Goal: Navigation & Orientation: Find specific page/section

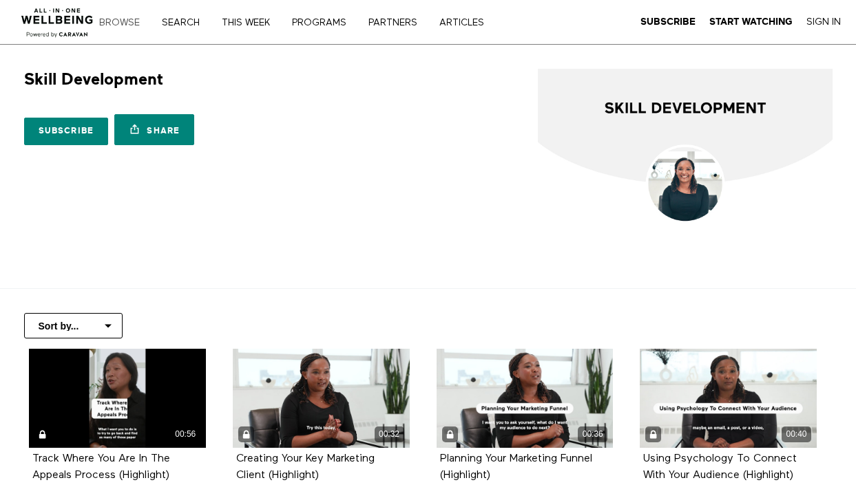
click at [122, 21] on link "Browse" at bounding box center [124, 23] width 60 height 10
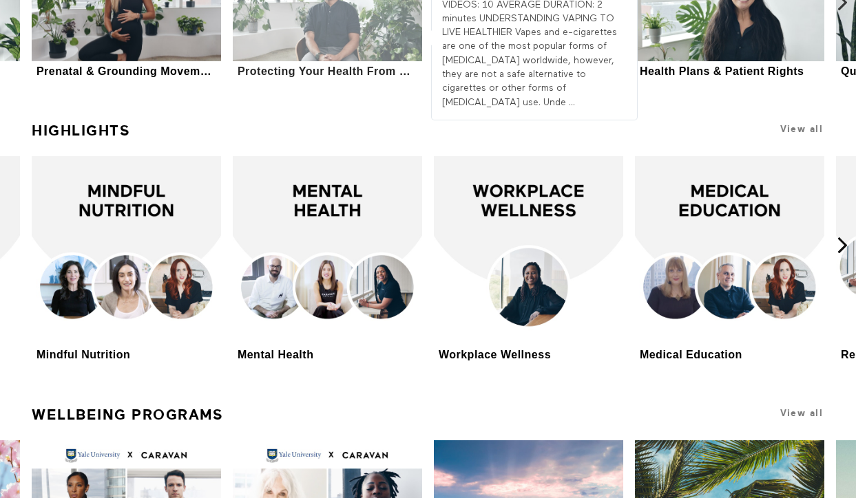
scroll to position [2195, 0]
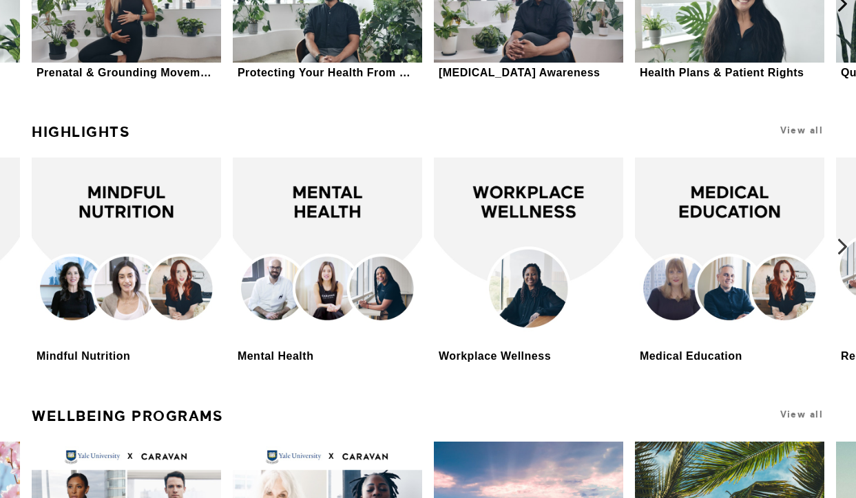
click at [839, 250] on icon at bounding box center [842, 246] width 17 height 17
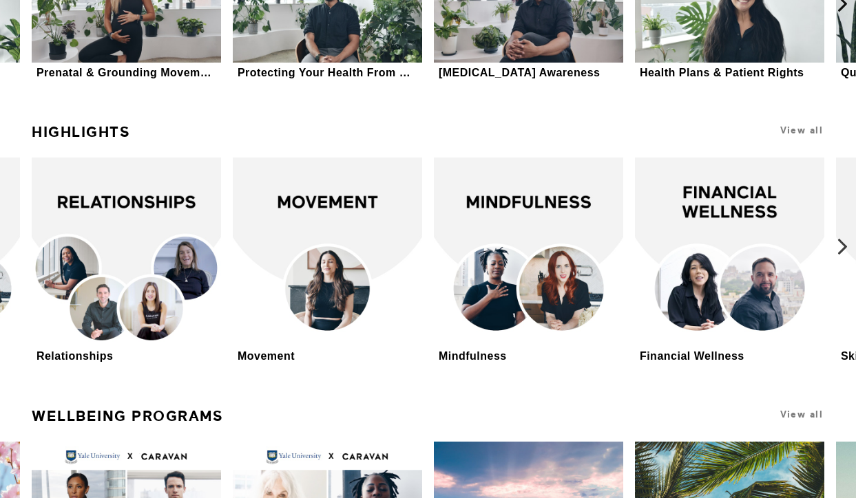
click at [839, 251] on icon at bounding box center [842, 246] width 17 height 17
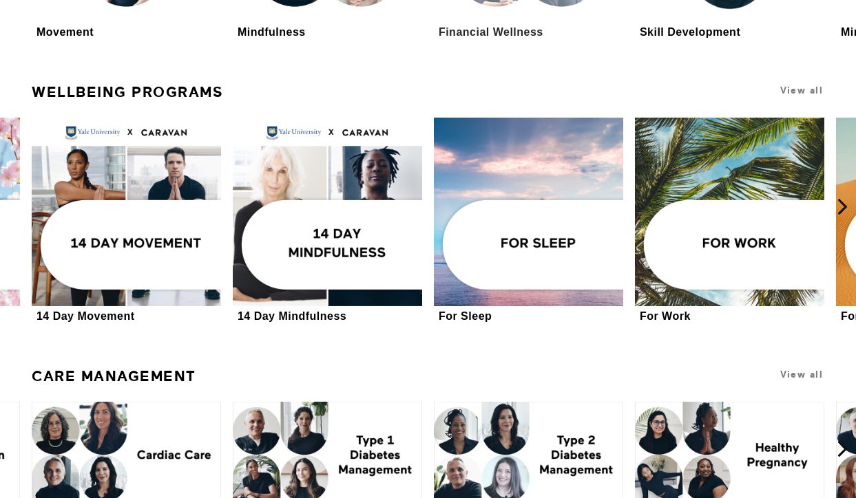
scroll to position [2797, 0]
